Goal: Navigation & Orientation: Find specific page/section

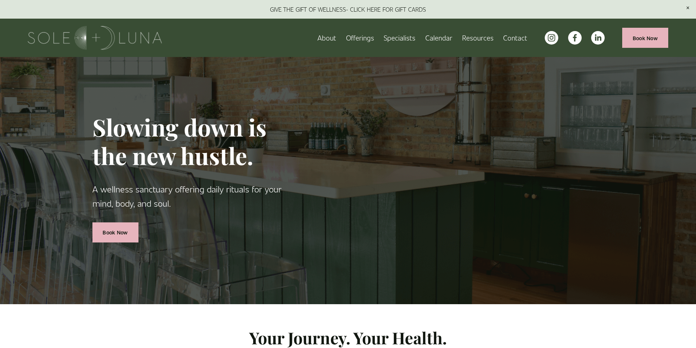
click at [0, 0] on span "Rituals" at bounding box center [0, 0] width 0 height 0
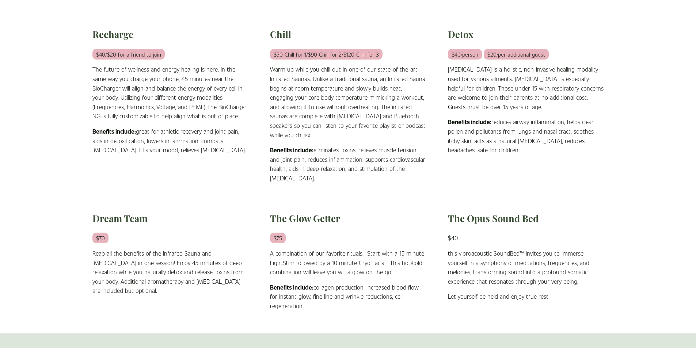
scroll to position [292, 0]
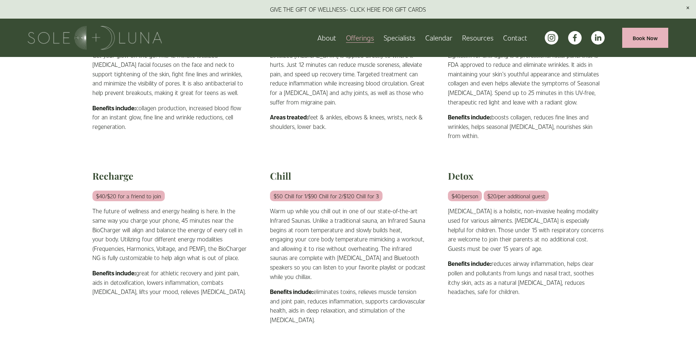
click at [0, 0] on link "Wellness Experiences" at bounding box center [0, 0] width 0 height 0
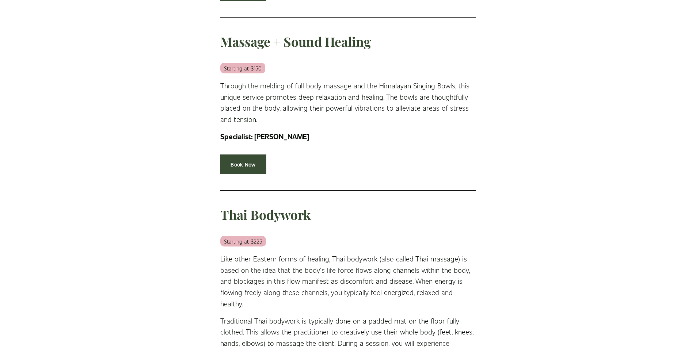
scroll to position [1169, 0]
